Goal: Transaction & Acquisition: Obtain resource

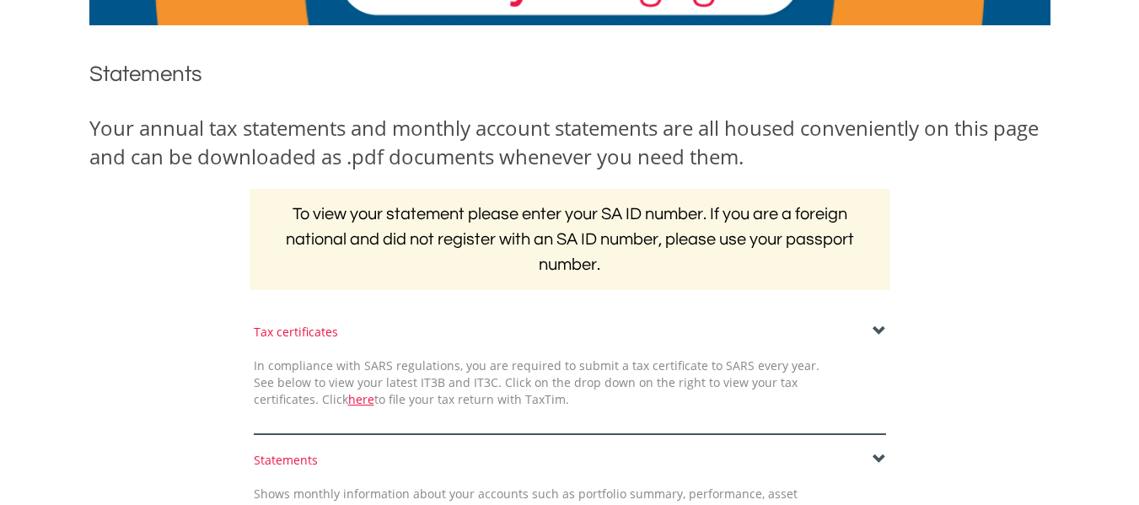
scroll to position [169, 0]
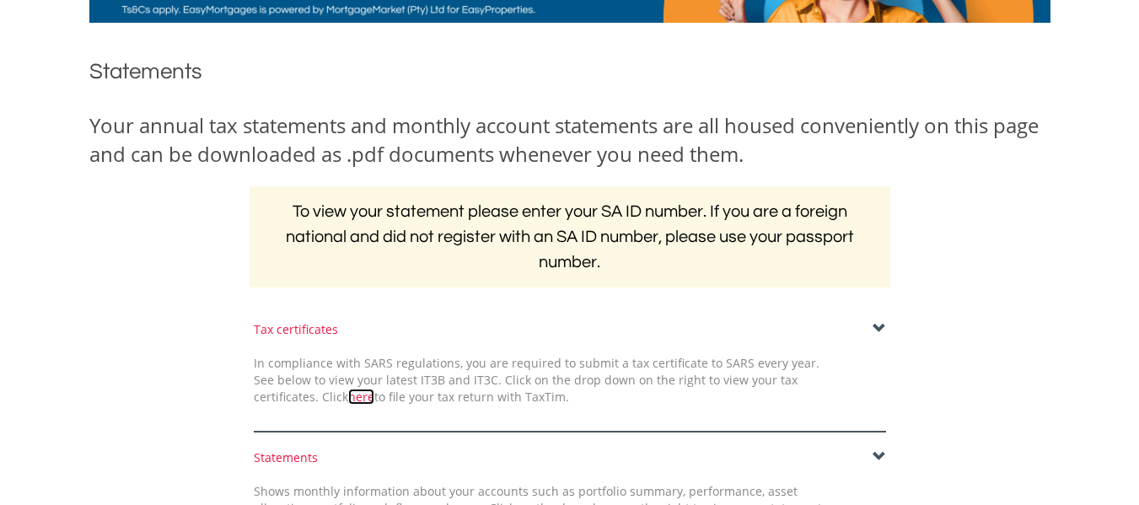
click at [348, 402] on link "here" at bounding box center [361, 396] width 26 height 16
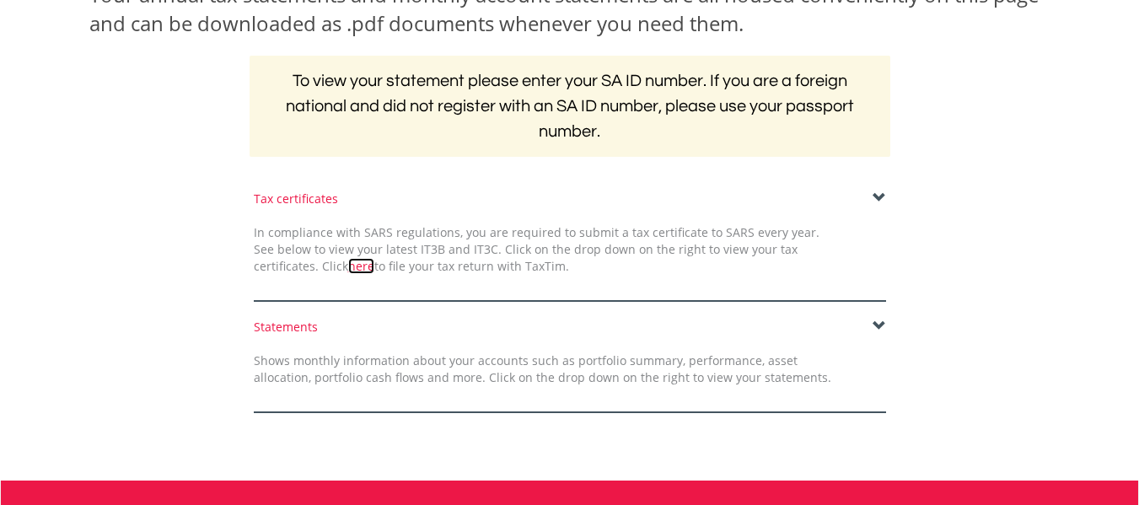
scroll to position [337, 0]
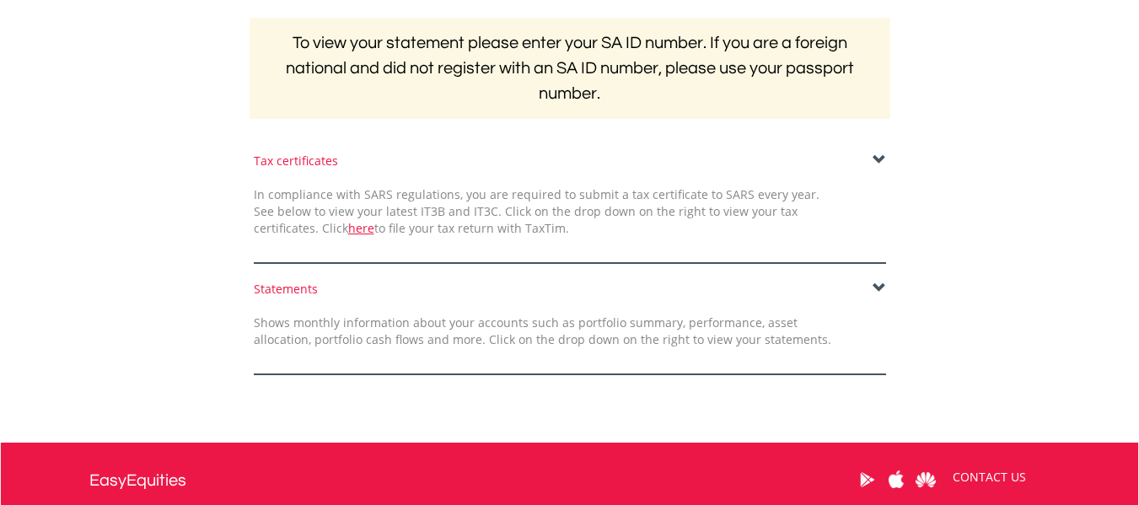
click at [883, 156] on span at bounding box center [878, 159] width 13 height 13
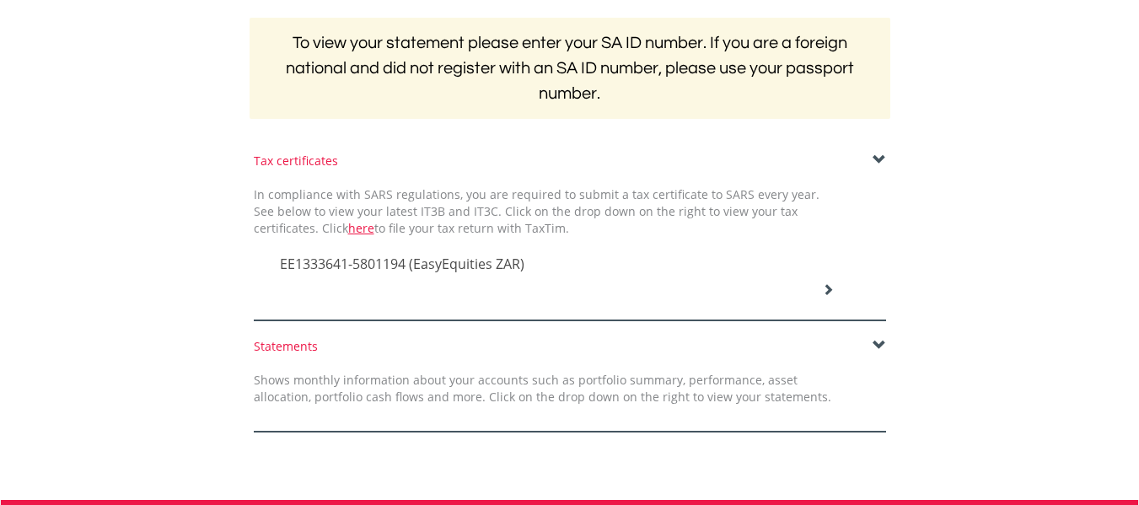
click at [484, 268] on span "EE1333641-5801194 (EasyEquities ZAR)" at bounding box center [402, 263] width 244 height 19
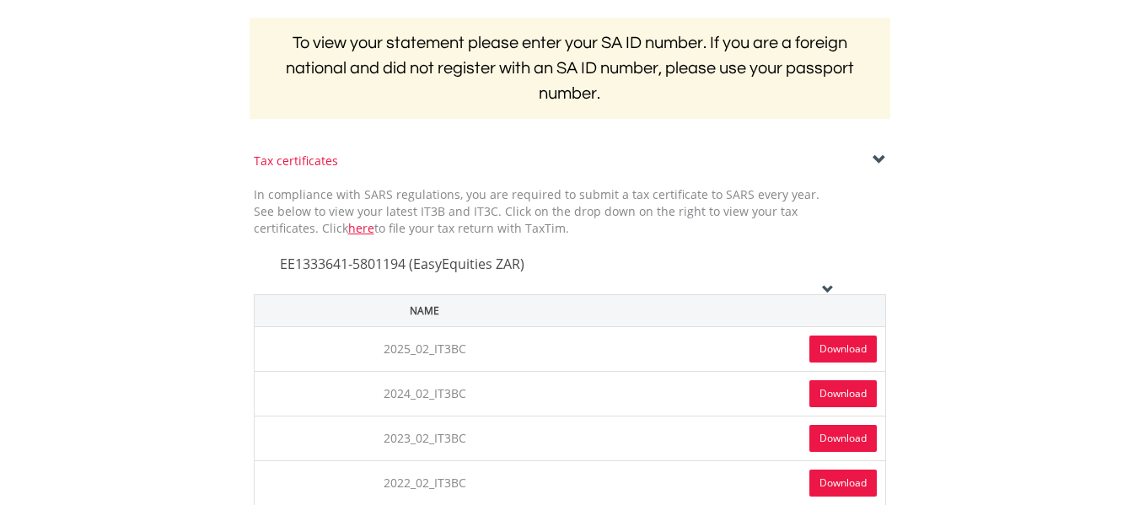
click at [834, 345] on link "Download" at bounding box center [842, 348] width 67 height 27
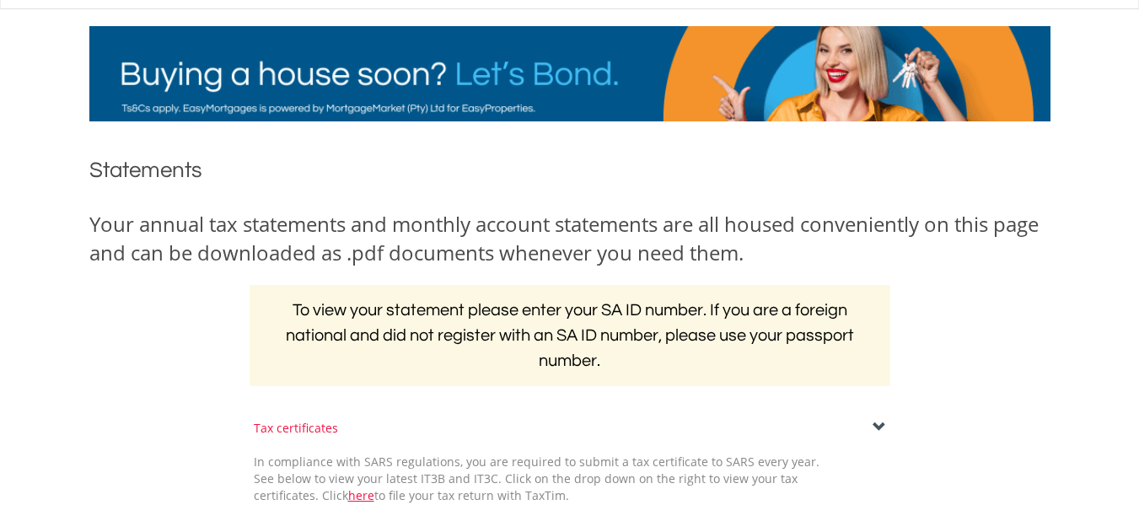
scroll to position [0, 0]
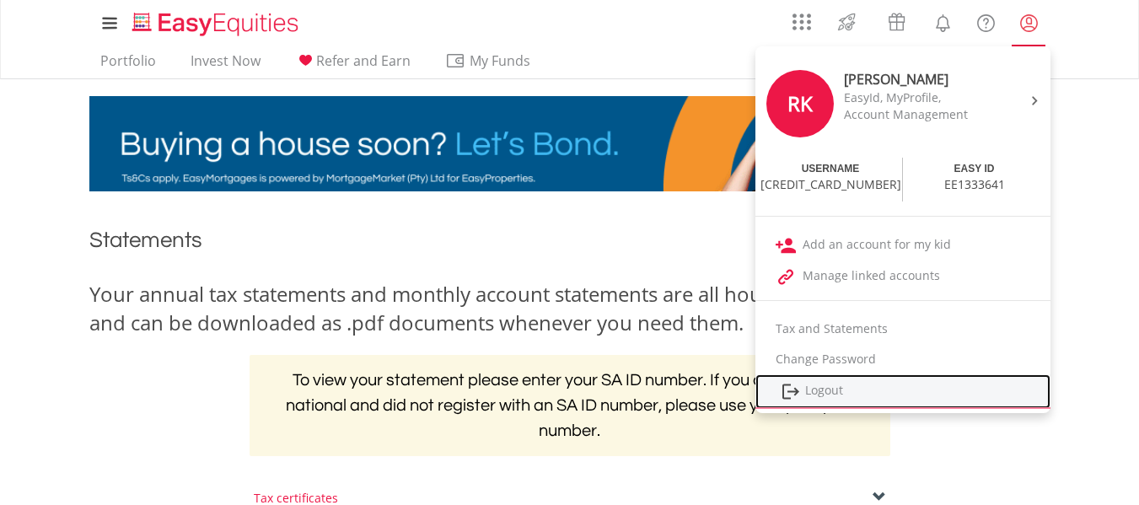
click at [912, 389] on link "Logout" at bounding box center [902, 391] width 295 height 35
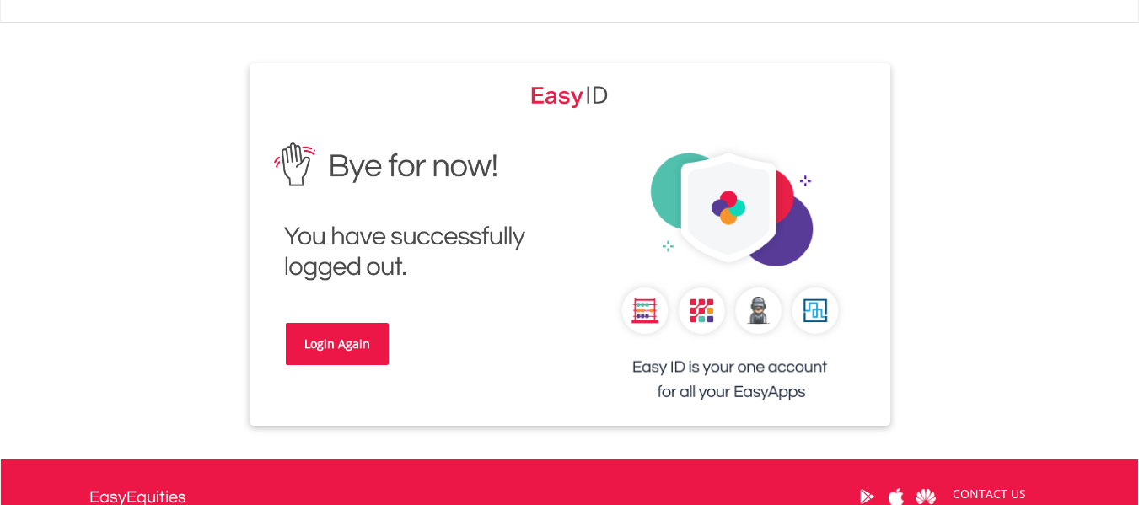
scroll to position [84, 0]
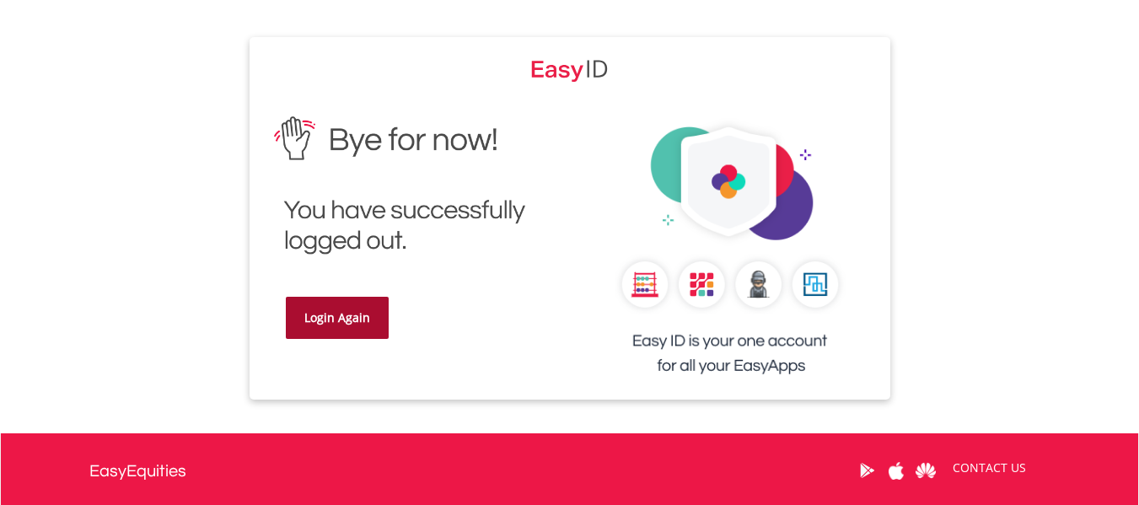
click at [330, 328] on link "Login Again" at bounding box center [337, 318] width 103 height 42
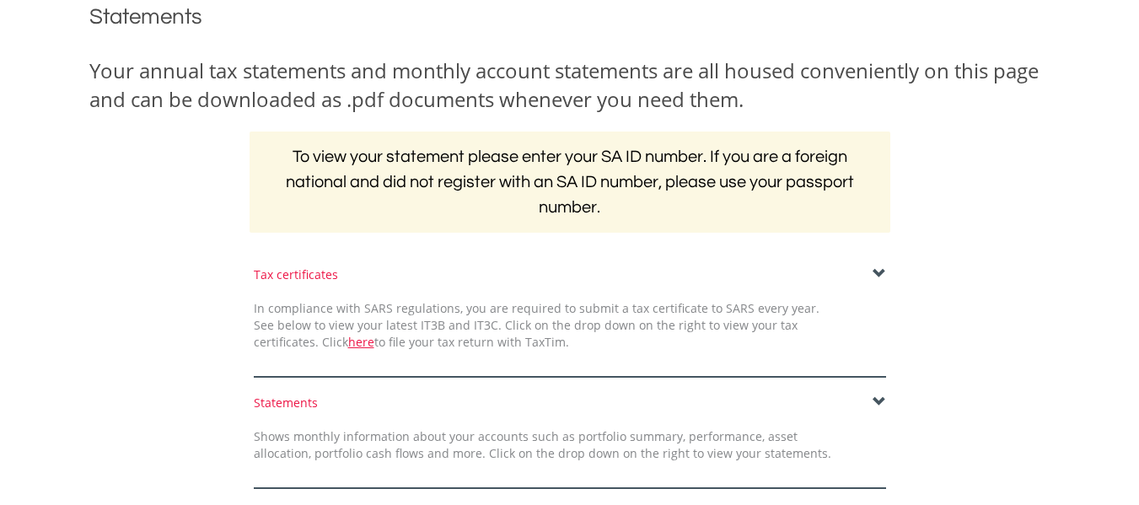
scroll to position [253, 0]
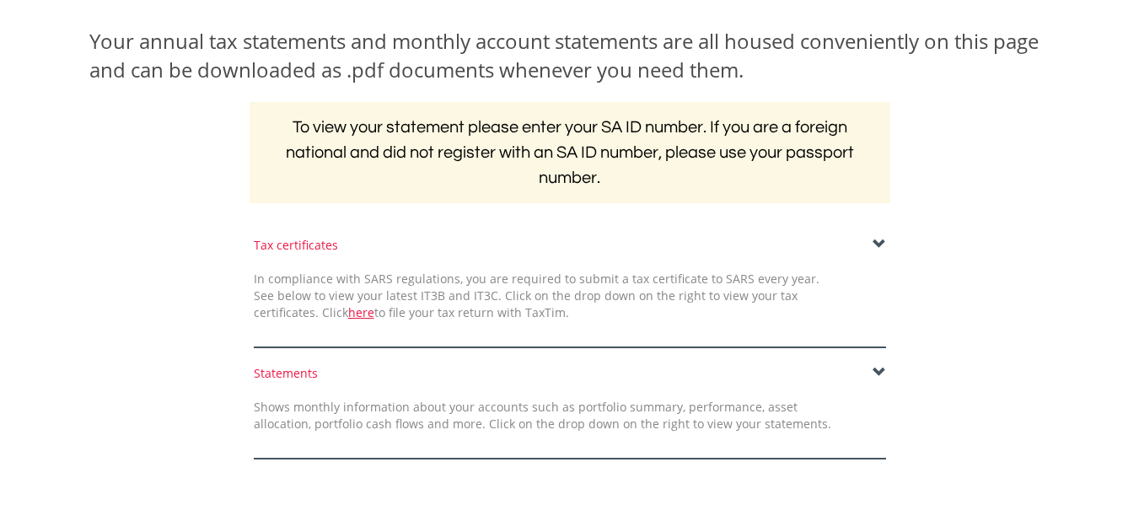
click at [881, 244] on span at bounding box center [878, 244] width 13 height 13
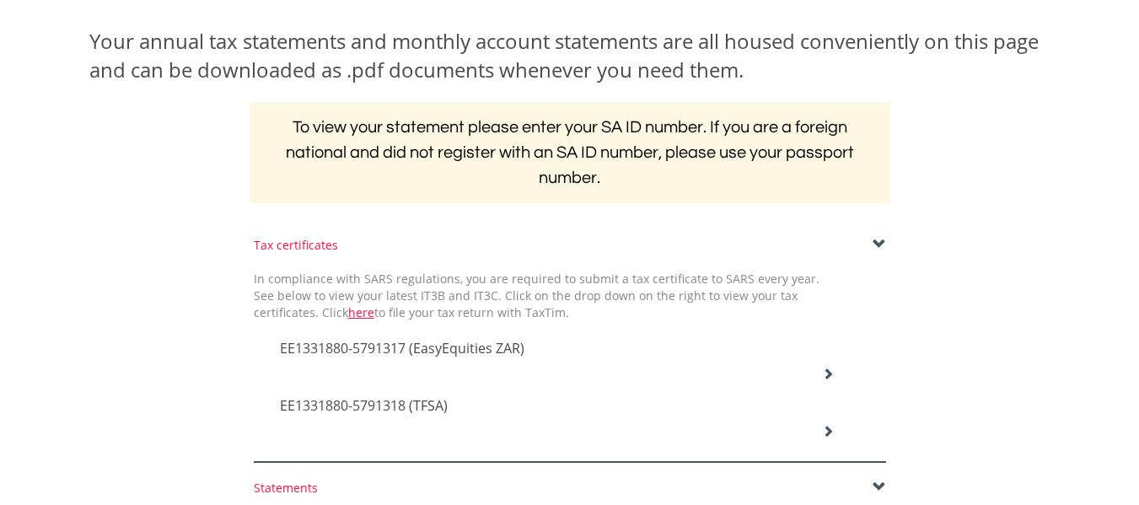
click at [432, 349] on span "EE1331880-5791317 (EasyEquities ZAR)" at bounding box center [402, 348] width 244 height 19
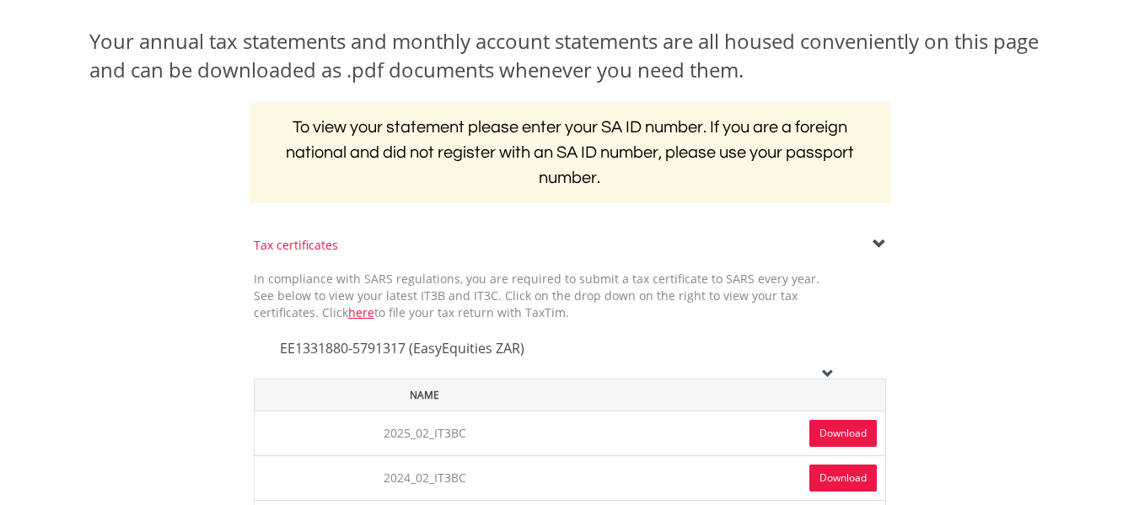
click at [824, 431] on link "Download" at bounding box center [842, 433] width 67 height 27
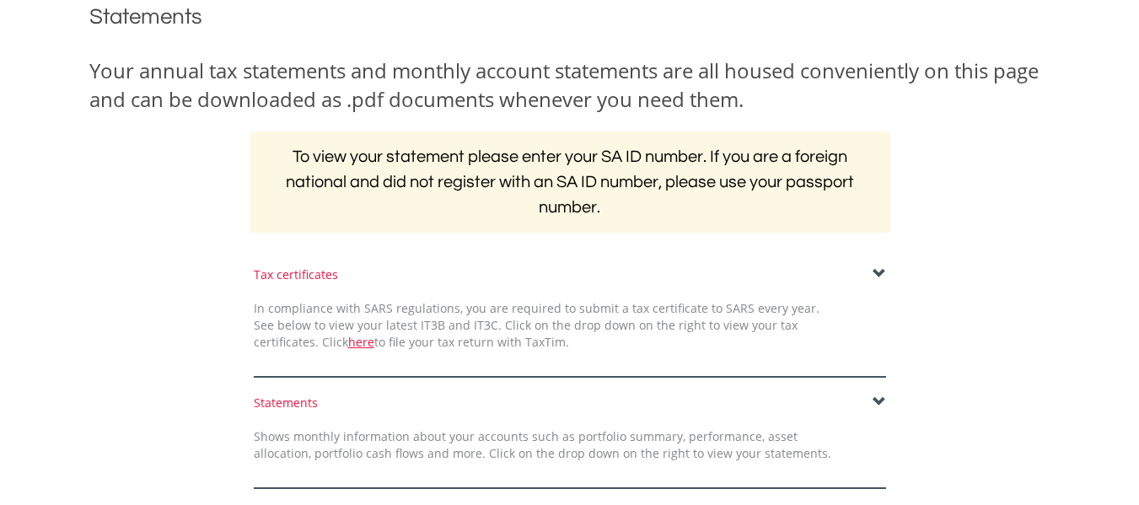
scroll to position [253, 0]
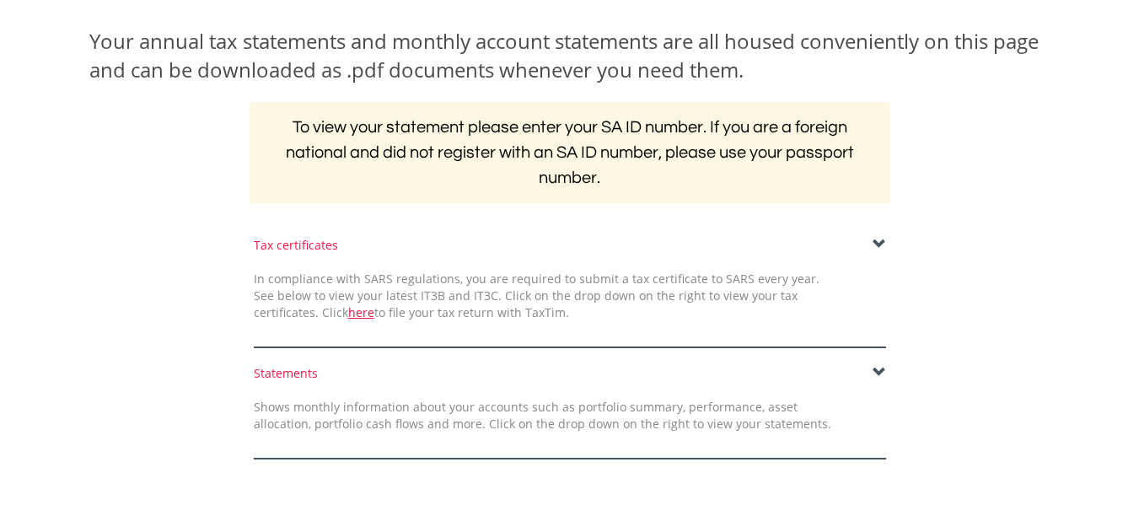
click at [876, 248] on span at bounding box center [878, 244] width 13 height 13
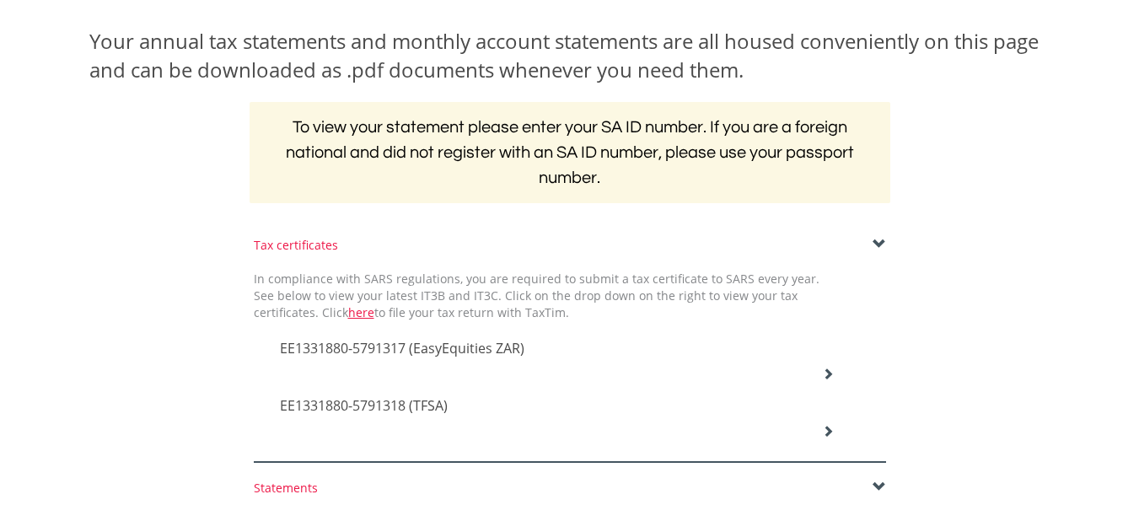
click at [410, 357] on span "EE1331880-5791318 (TFSA)" at bounding box center [402, 348] width 244 height 19
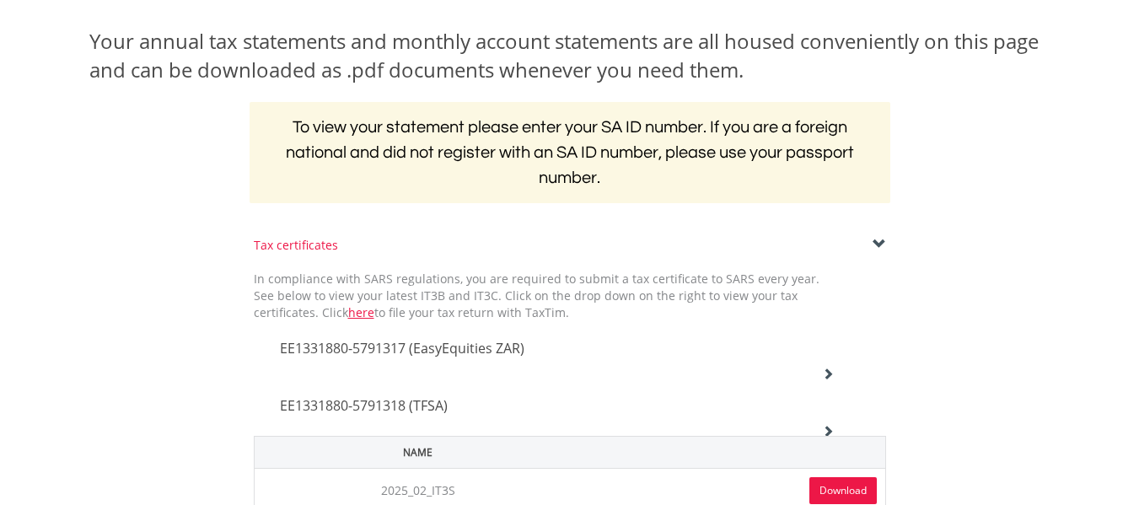
scroll to position [337, 0]
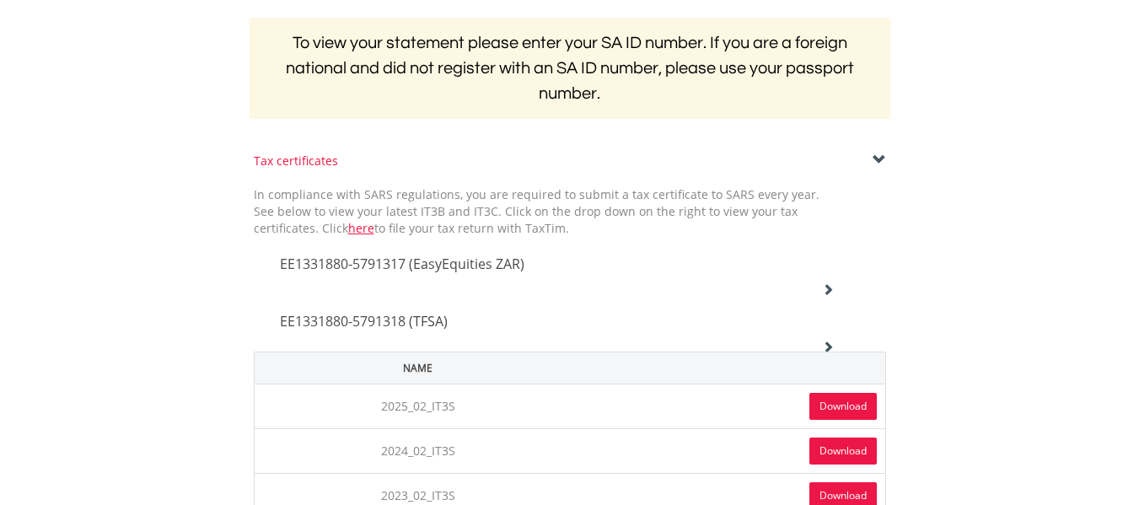
click at [828, 405] on link "Download" at bounding box center [842, 406] width 67 height 27
